Goal: Transaction & Acquisition: Purchase product/service

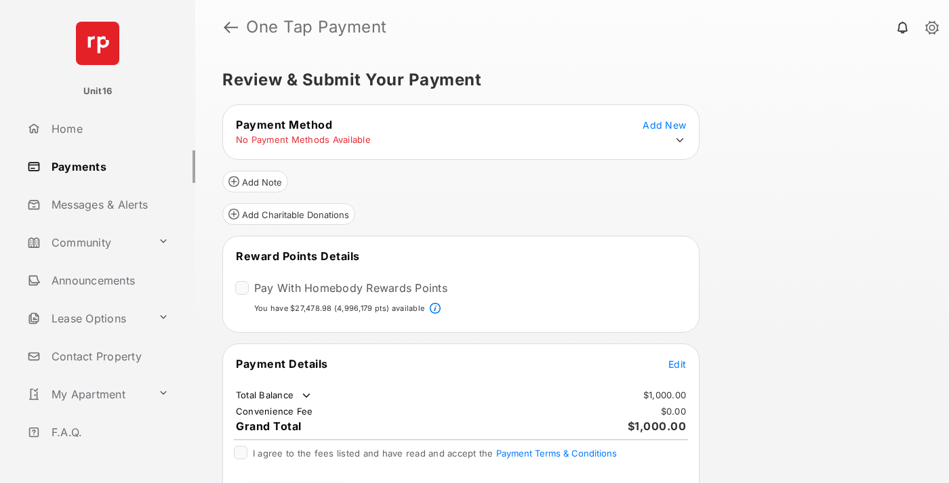
click at [677, 363] on span "Edit" at bounding box center [678, 365] width 18 height 12
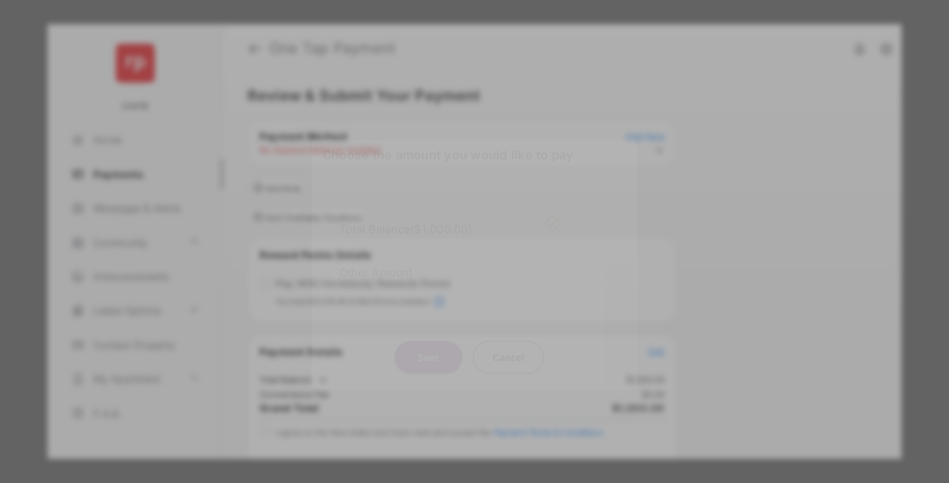
click at [450, 266] on div "Other Amount" at bounding box center [450, 271] width 220 height 23
type input "****"
click at [429, 359] on button "Save" at bounding box center [429, 357] width 68 height 33
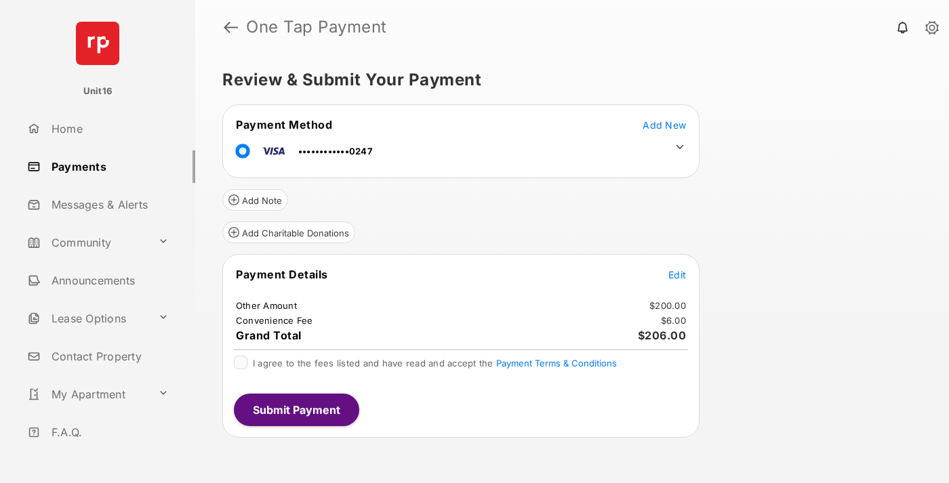
click at [680, 147] on icon at bounding box center [680, 147] width 12 height 12
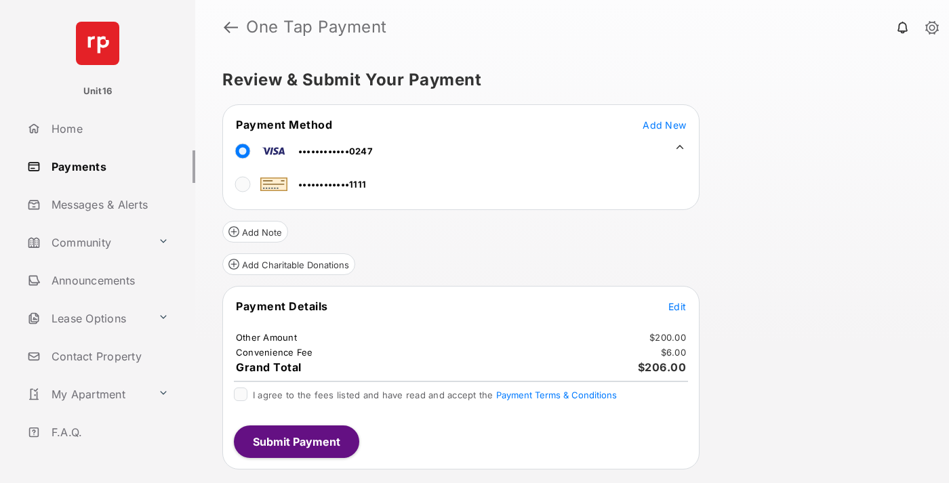
click at [677, 306] on span "Edit" at bounding box center [678, 307] width 18 height 12
click at [296, 441] on button "Submit Payment" at bounding box center [296, 442] width 125 height 33
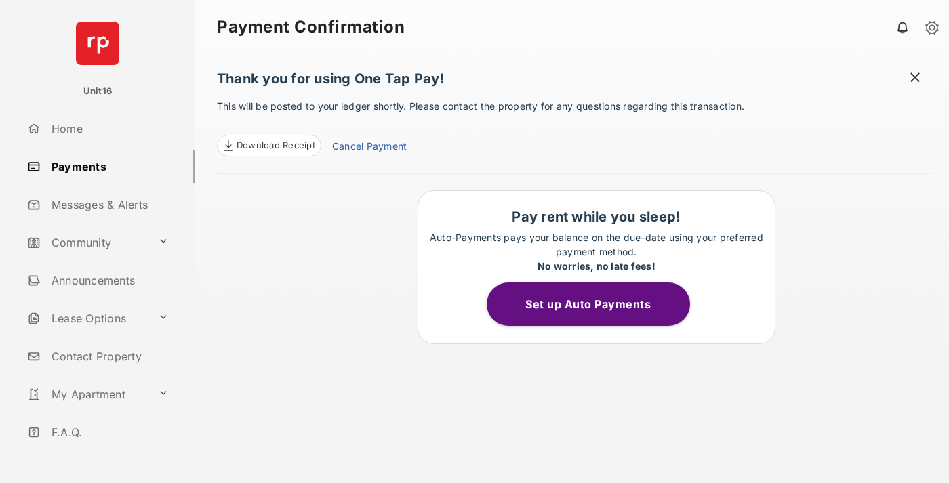
click at [369, 148] on link "Cancel Payment" at bounding box center [369, 148] width 75 height 18
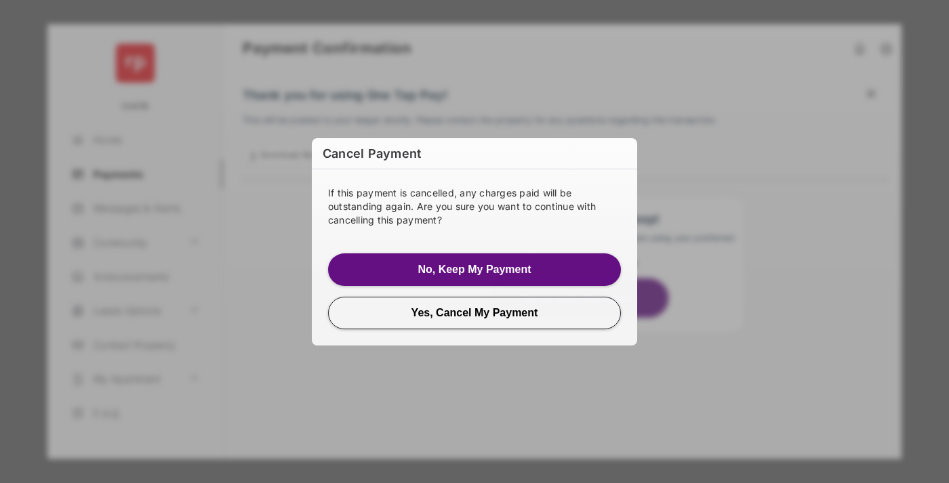
click at [475, 313] on button "Yes, Cancel My Payment" at bounding box center [474, 313] width 293 height 33
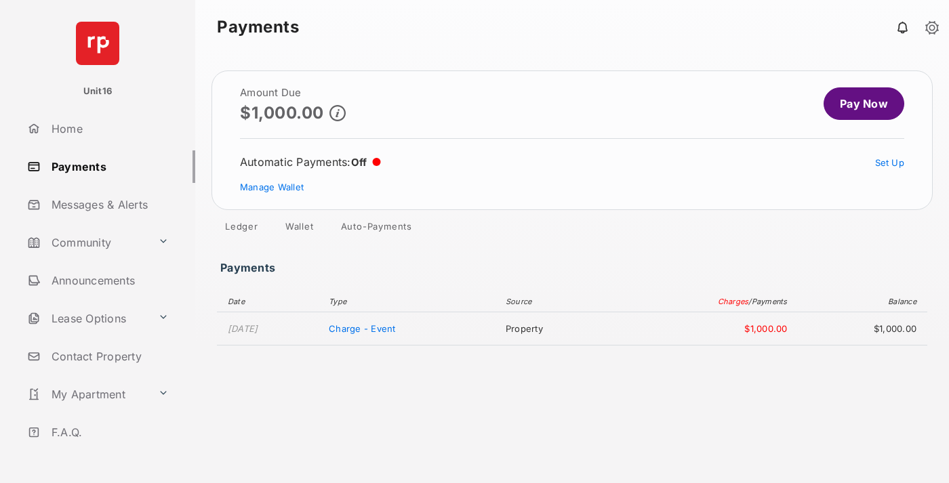
click at [272, 187] on link "Manage Wallet" at bounding box center [272, 187] width 64 height 11
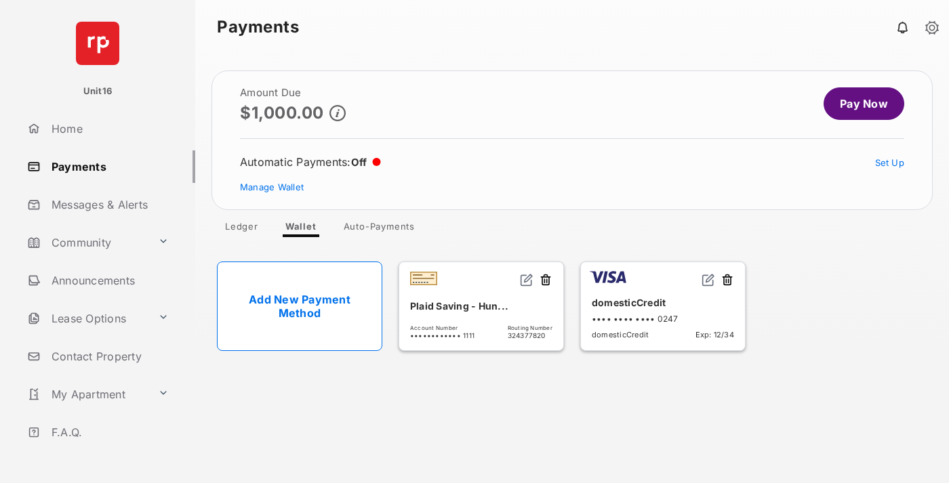
click at [728, 281] on button at bounding box center [728, 281] width 14 height 16
